Goal: Contribute content: Add original content to the website for others to see

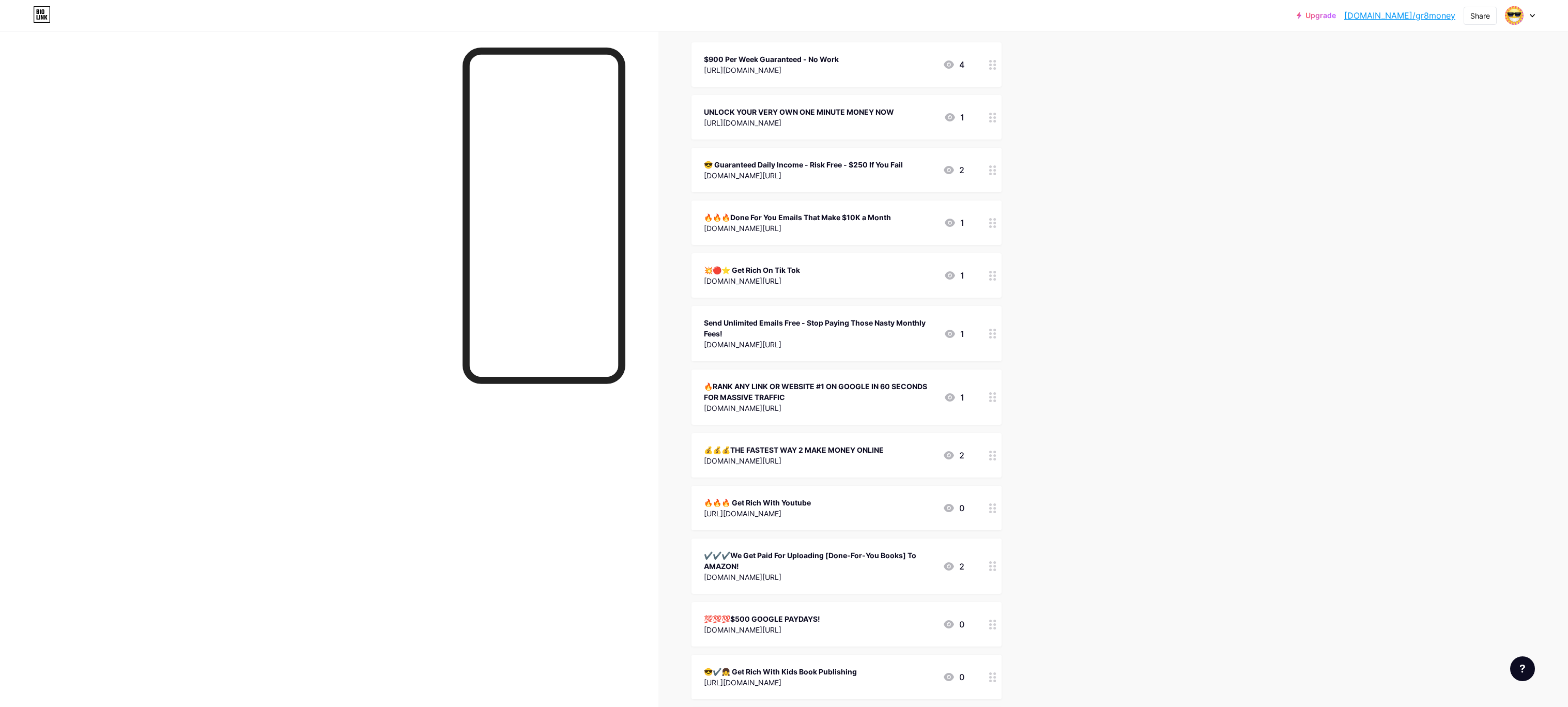
scroll to position [132, 0]
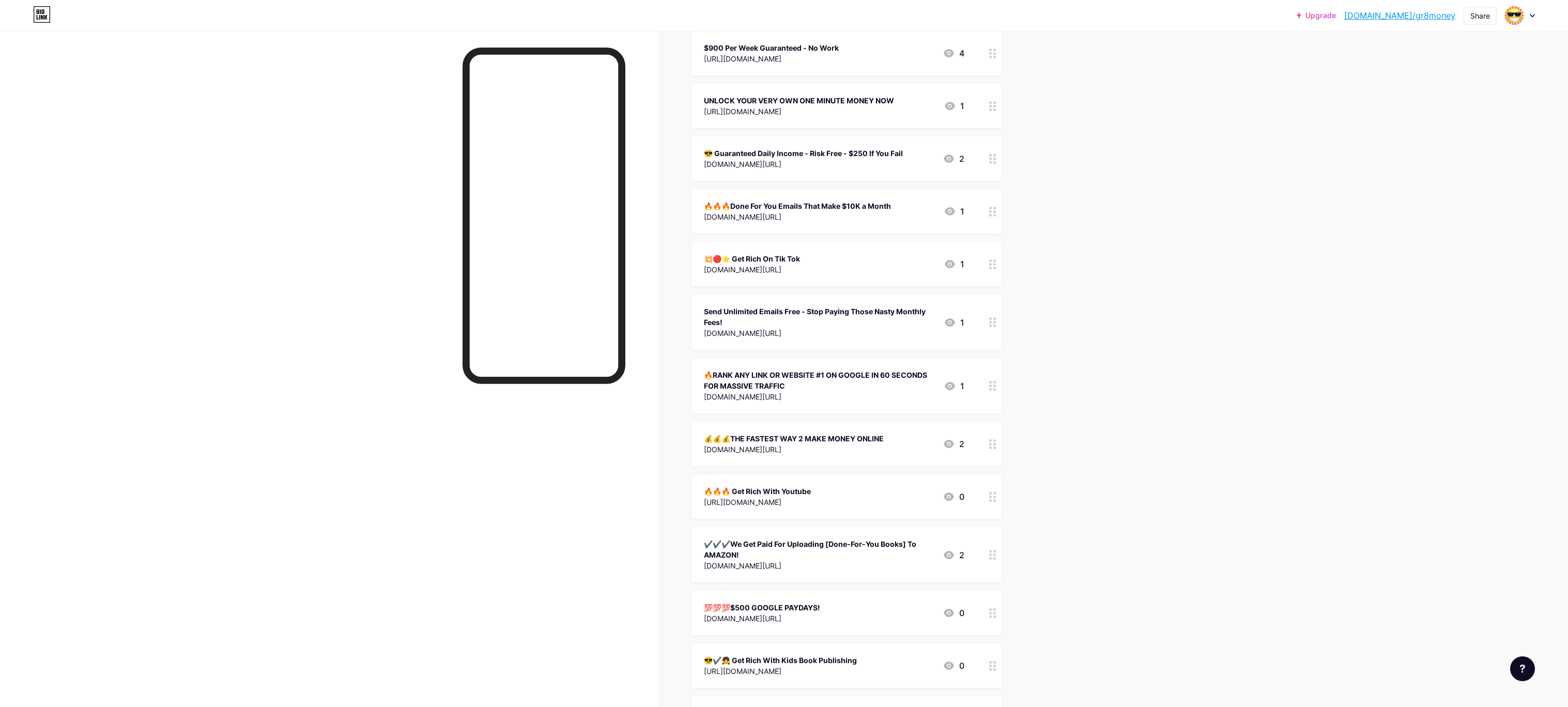
click at [765, 150] on div "😎 Guaranteed Daily Income - Risk Free - $250 If You Fail" at bounding box center [803, 154] width 199 height 11
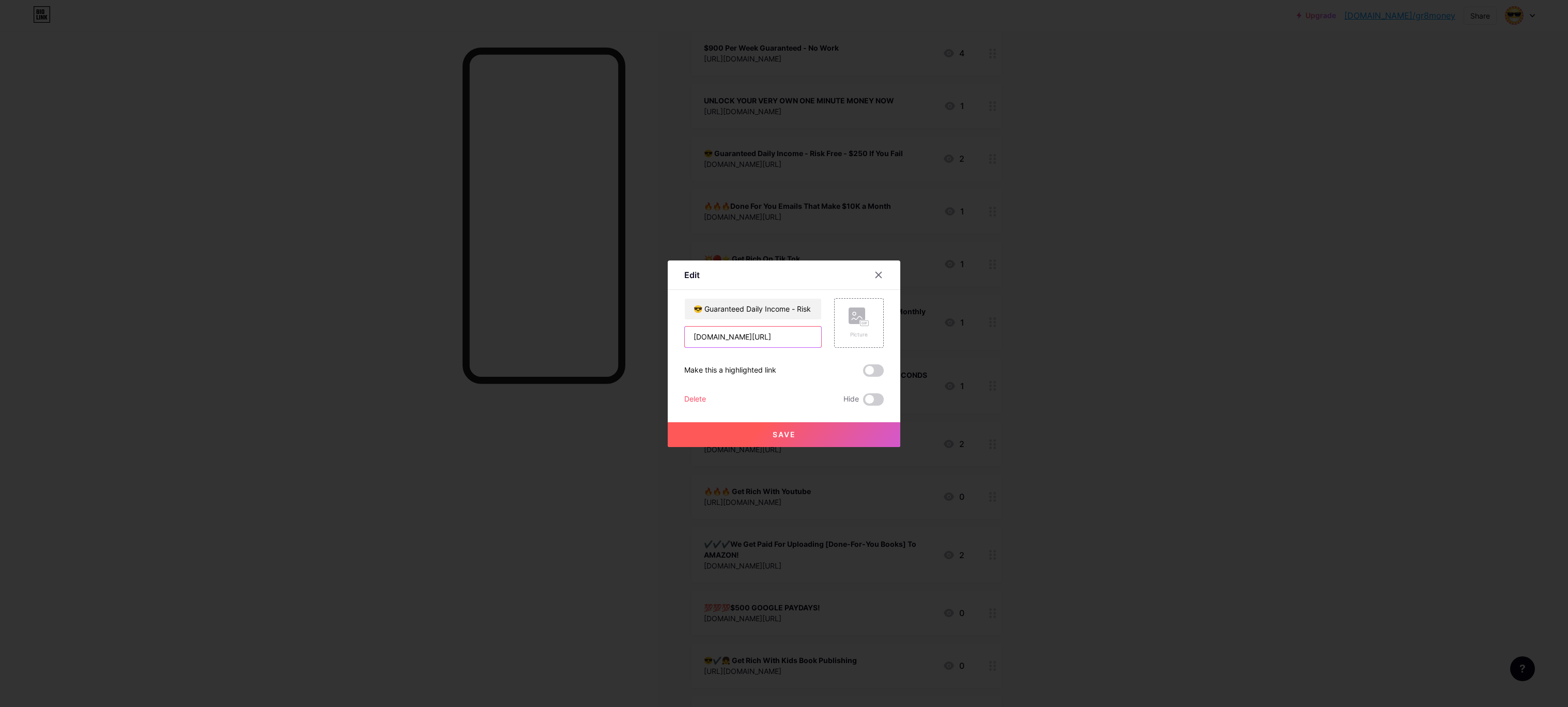
click at [689, 291] on div "Content YouTube Play YouTube video without leaving your page. ADD Vimeo Play Vi…" at bounding box center [784, 348] width 199 height 116
type input "t"
paste input "[URL][DOMAIN_NAME]"
type input "[URL][DOMAIN_NAME]"
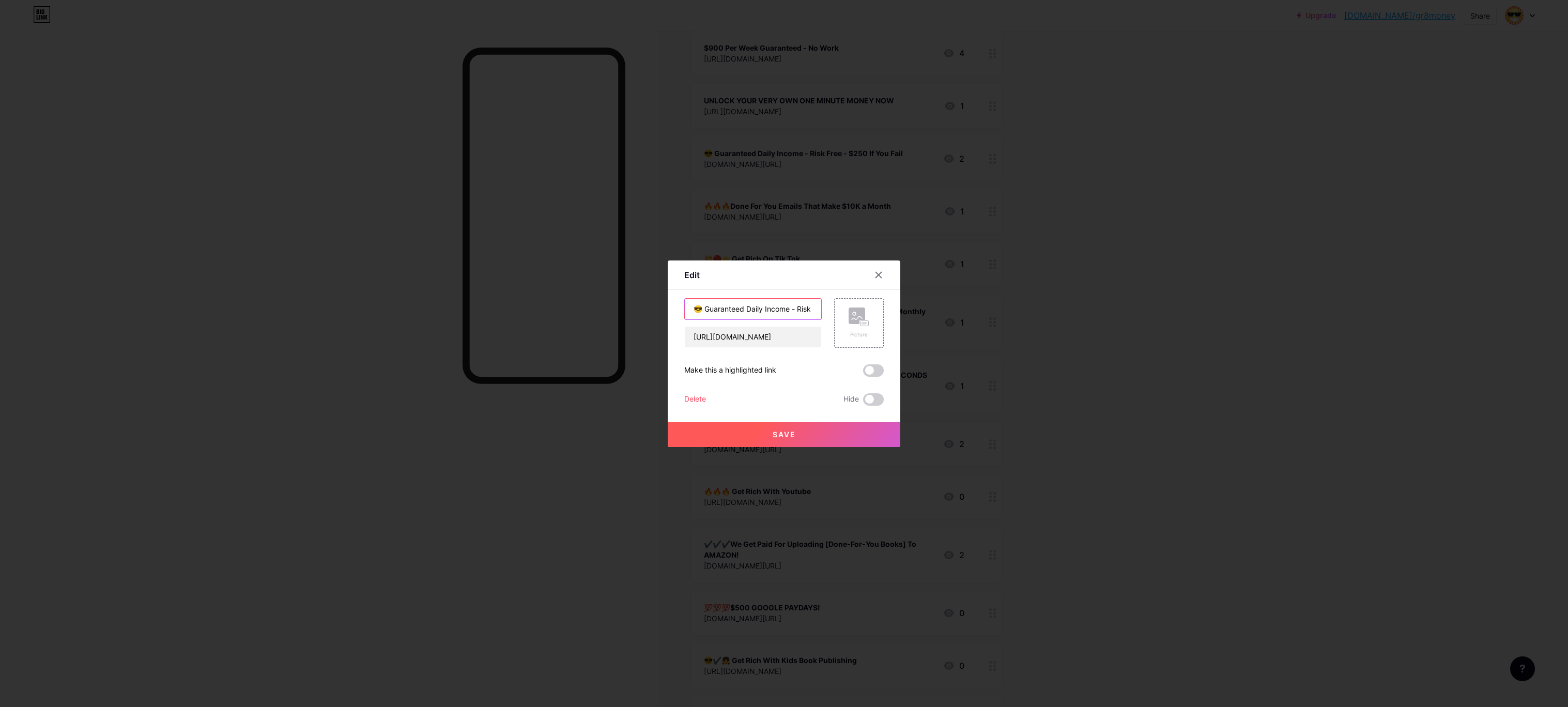
scroll to position [0, 0]
click at [724, 286] on div "Edit Content YouTube Play YouTube video without leaving your page. ADD Vimeo Pl…" at bounding box center [784, 354] width 233 height 186
type input "😎"
type input "$420 - $820 A Day - Guaranteed Daily Income"
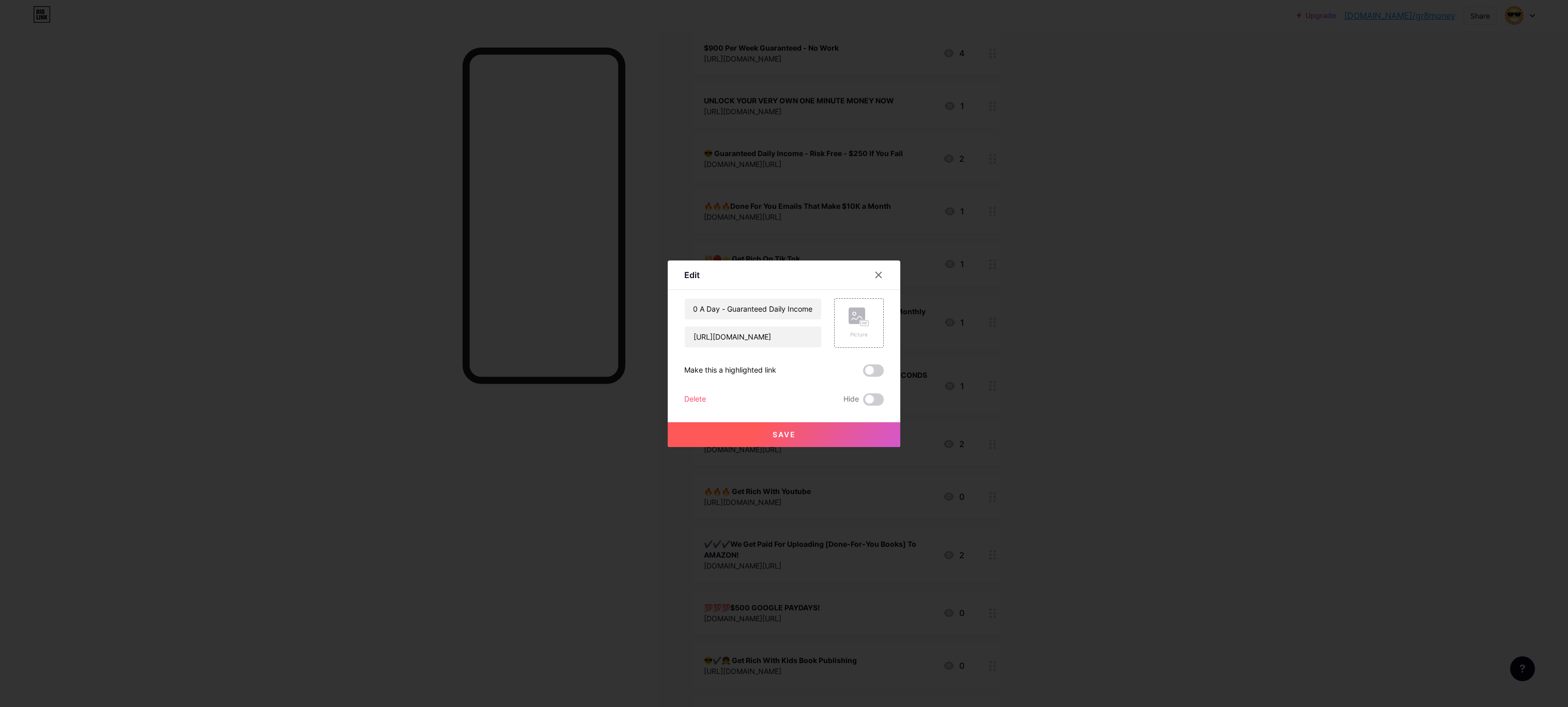
scroll to position [0, 0]
click at [777, 435] on span "Save" at bounding box center [784, 434] width 23 height 9
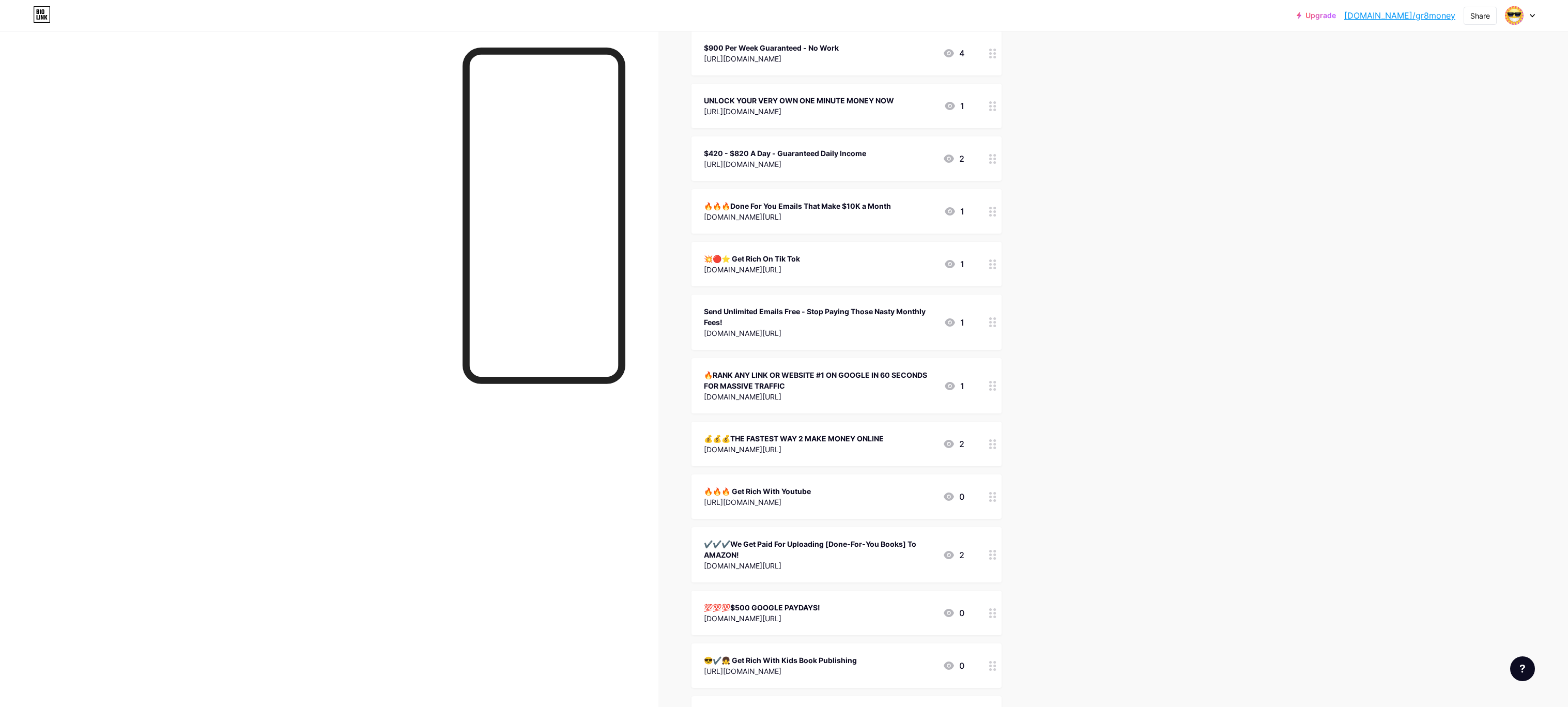
drag, startPoint x: 869, startPoint y: 147, endPoint x: 698, endPoint y: 147, distance: 171.0
click at [698, 147] on div "$420 - $820 A Day - Guaranteed Daily Income [URL][DOMAIN_NAME] 2" at bounding box center [846, 158] width 310 height 44
click at [875, 273] on icon at bounding box center [878, 275] width 8 height 8
drag, startPoint x: 868, startPoint y: 146, endPoint x: 666, endPoint y: 150, distance: 202.0
click at [678, 146] on div "Links Posts Design Subscribers Stats Settings + ADD LINK + ADD EMBED + Add head…" at bounding box center [522, 712] width 1045 height 1628
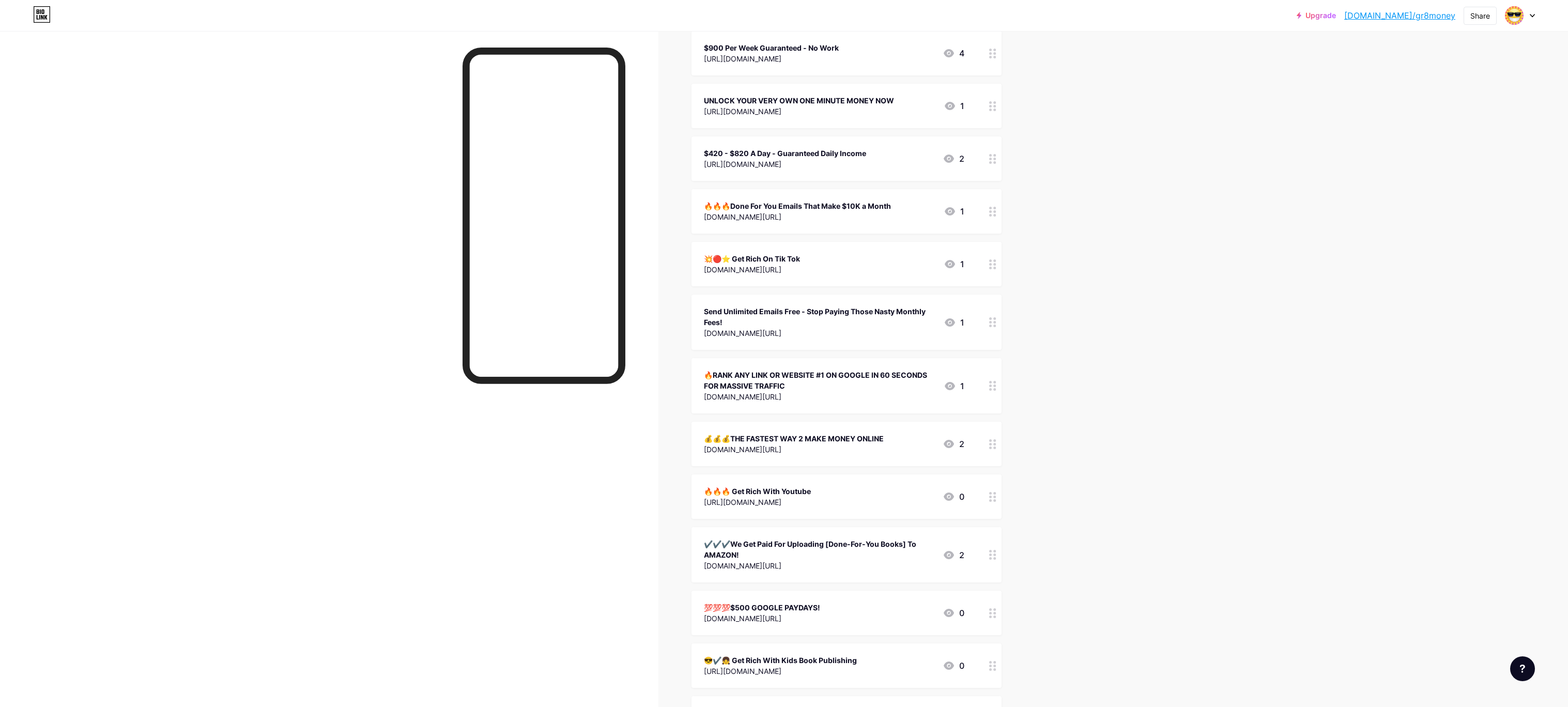
copy div "$420 - $820 A Day - Guaranteed Daily Income"
